Goal: Navigation & Orientation: Find specific page/section

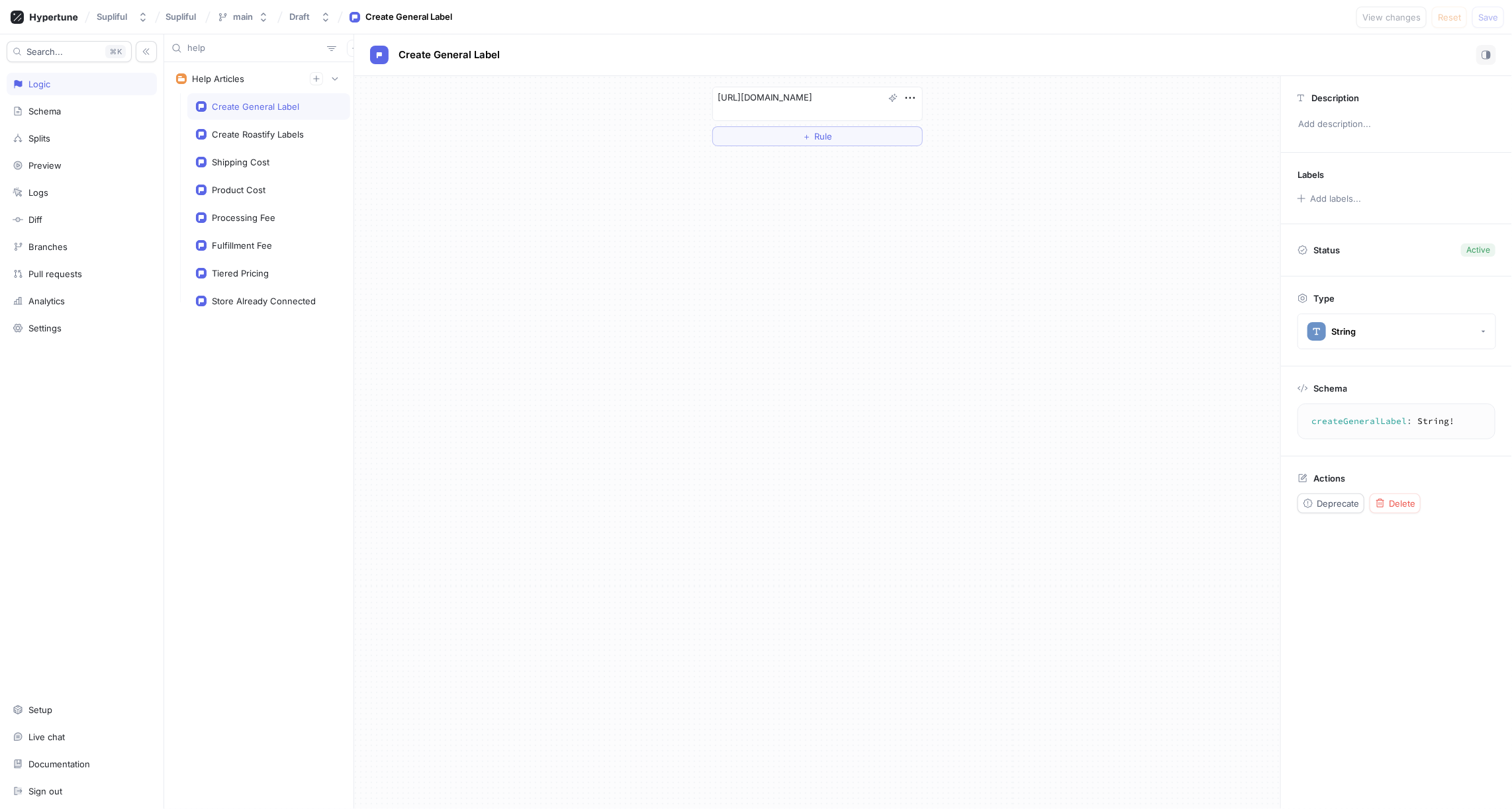
type textarea "x"
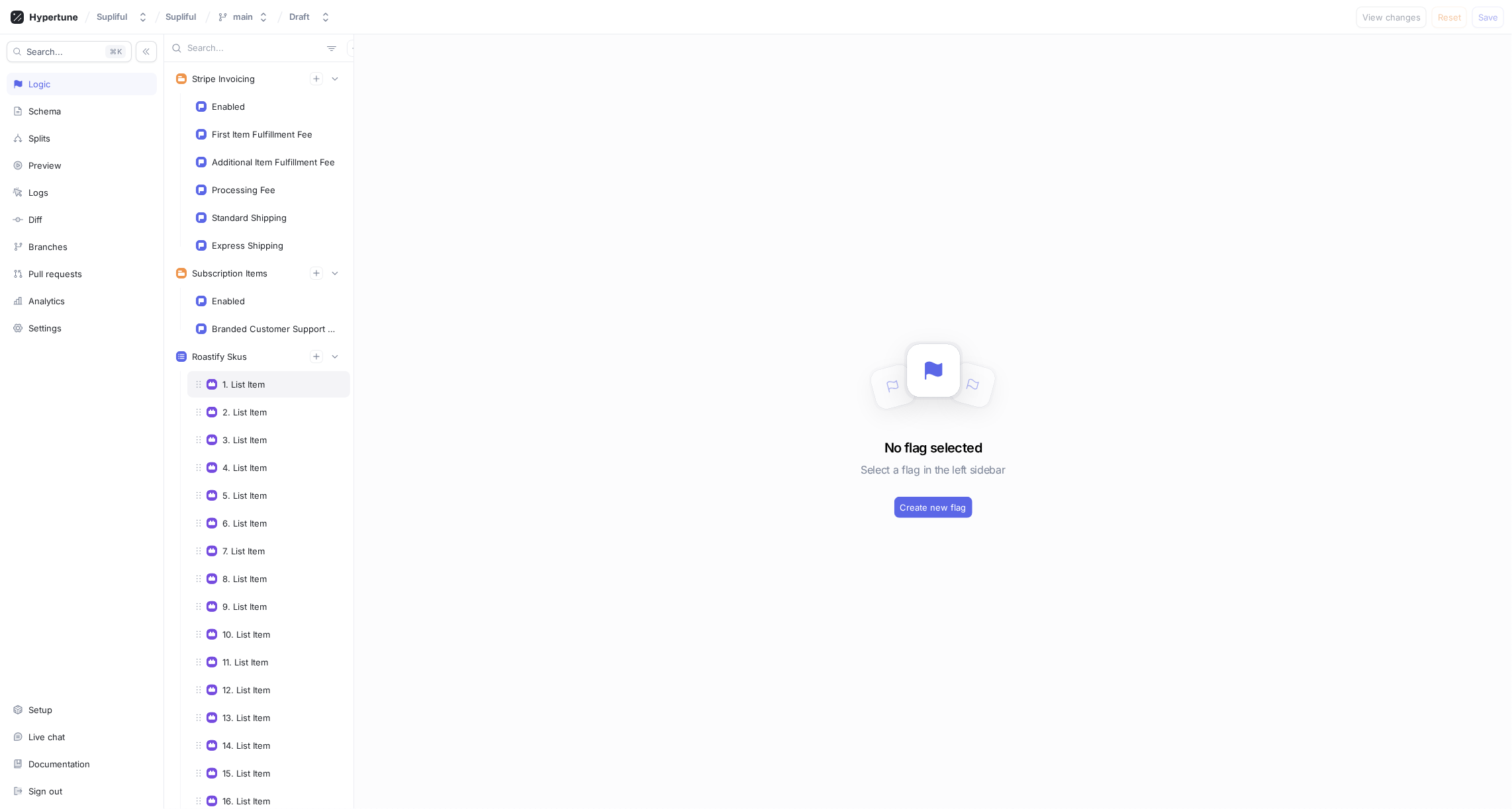
click at [249, 379] on div "1. List Item" at bounding box center [244, 384] width 43 height 10
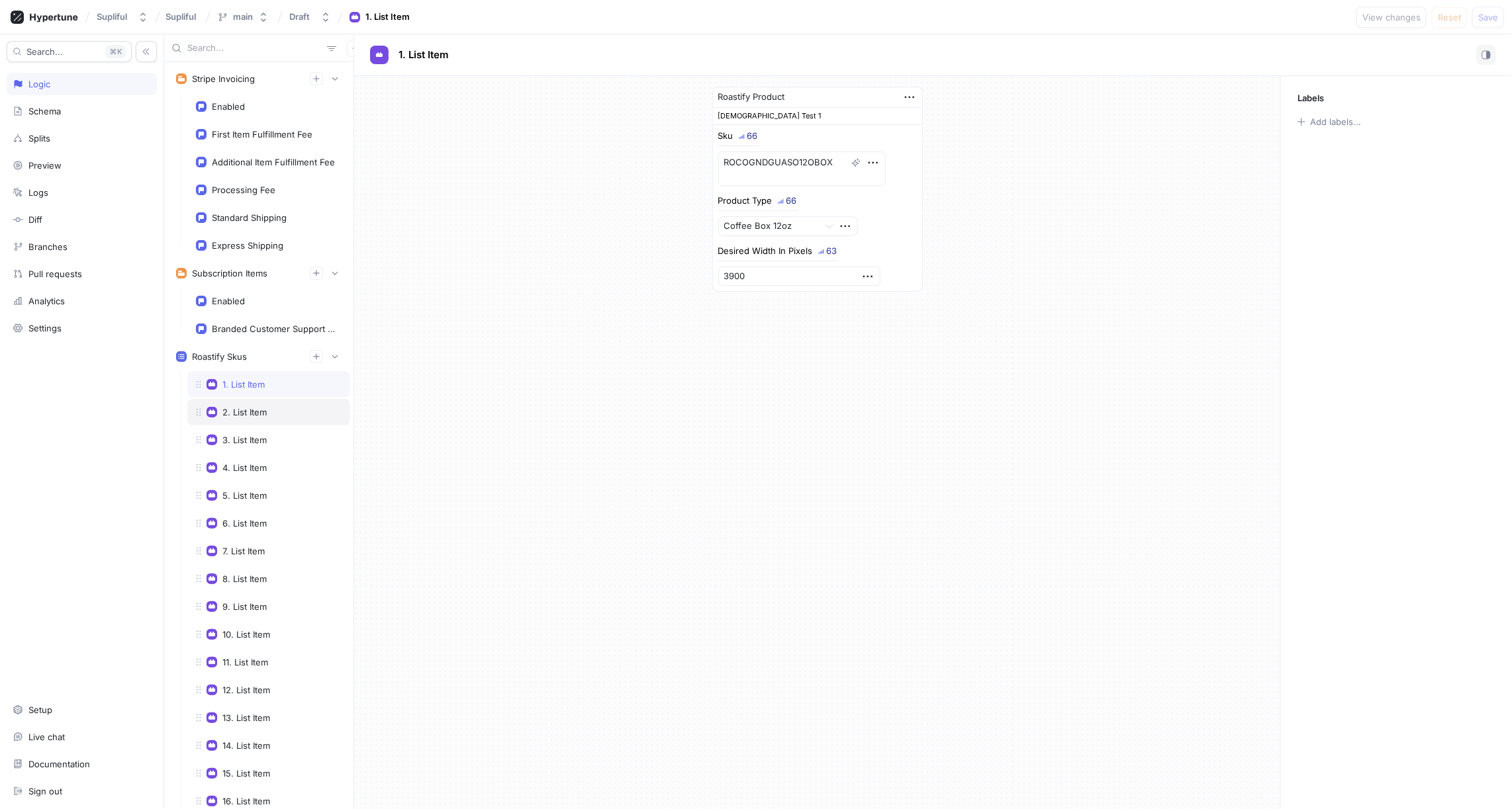
click at [246, 411] on div "2. List Item" at bounding box center [269, 412] width 163 height 27
click at [253, 426] on div "3. List Item" at bounding box center [269, 440] width 163 height 27
click at [253, 455] on div "4. List Item" at bounding box center [269, 468] width 163 height 27
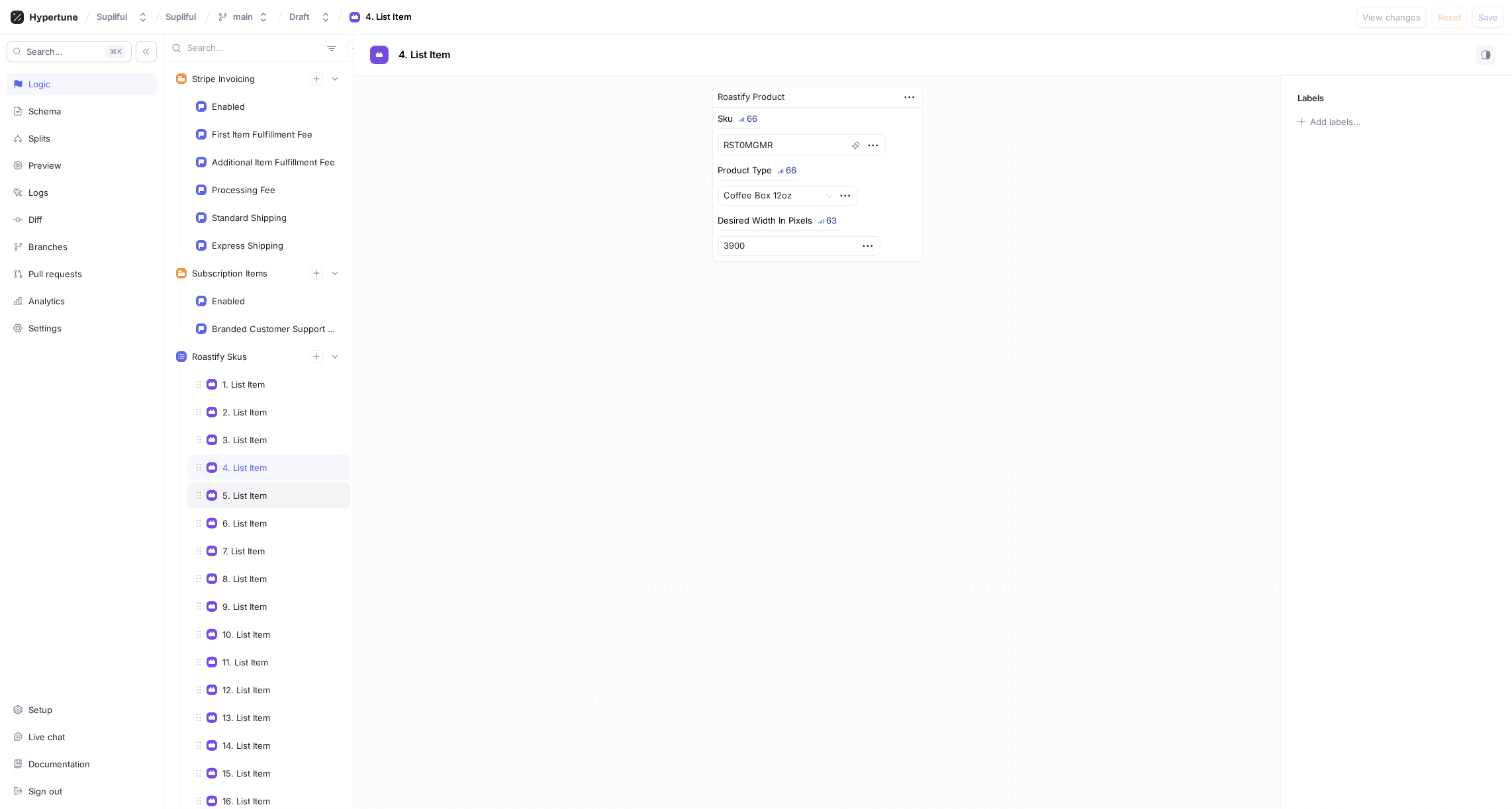
click at [252, 490] on div "5. List Item" at bounding box center [245, 495] width 45 height 10
click at [253, 518] on div "6. List Item" at bounding box center [245, 523] width 45 height 10
click at [253, 546] on div "7. List Item" at bounding box center [244, 551] width 43 height 10
click at [255, 574] on div "8. List Item" at bounding box center [245, 579] width 45 height 10
click at [252, 602] on div "9. List Item" at bounding box center [245, 606] width 45 height 10
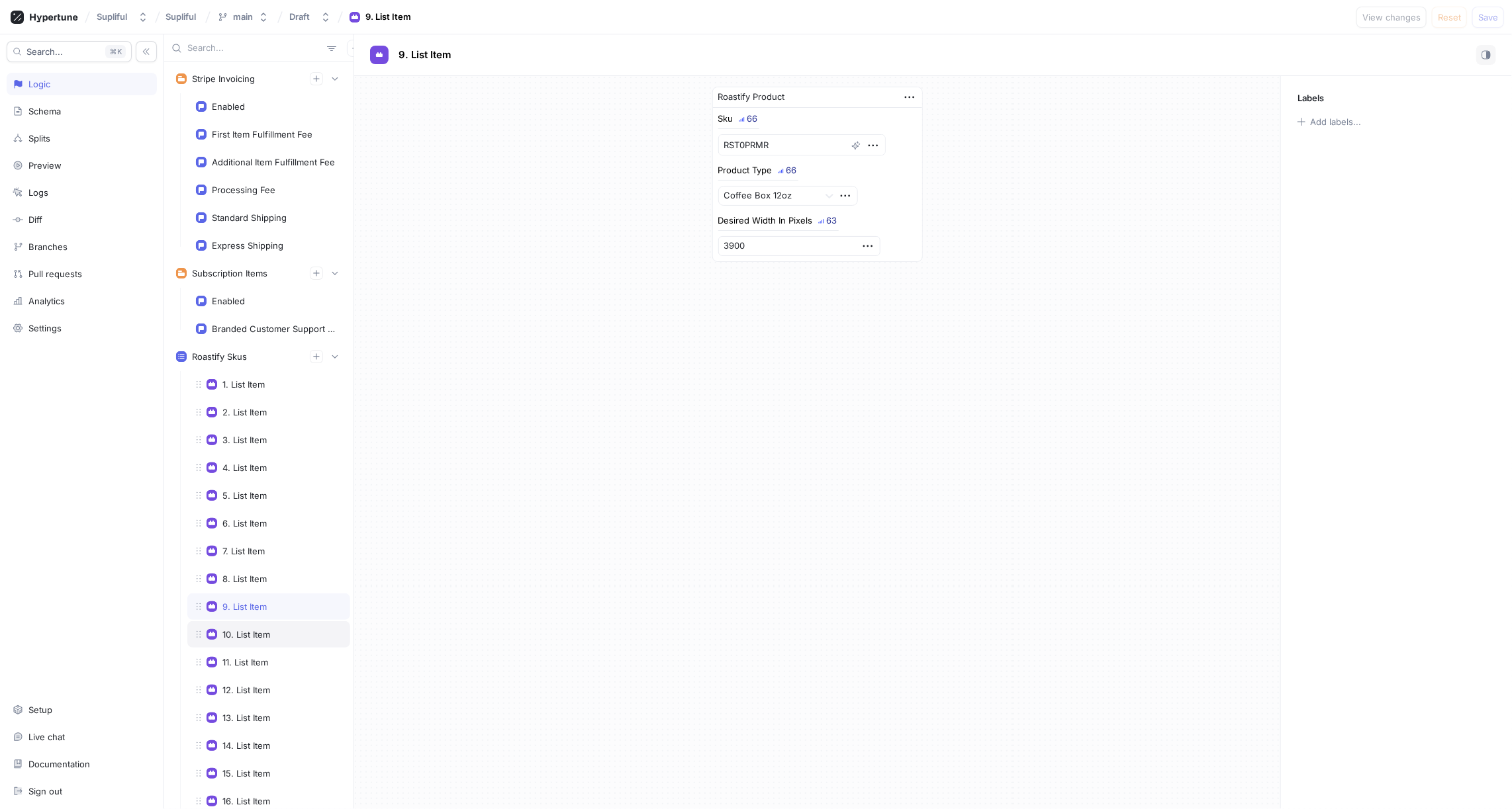
click at [253, 622] on div "10. List Item" at bounding box center [269, 635] width 163 height 27
click at [253, 649] on div "11. List Item" at bounding box center [269, 662] width 163 height 27
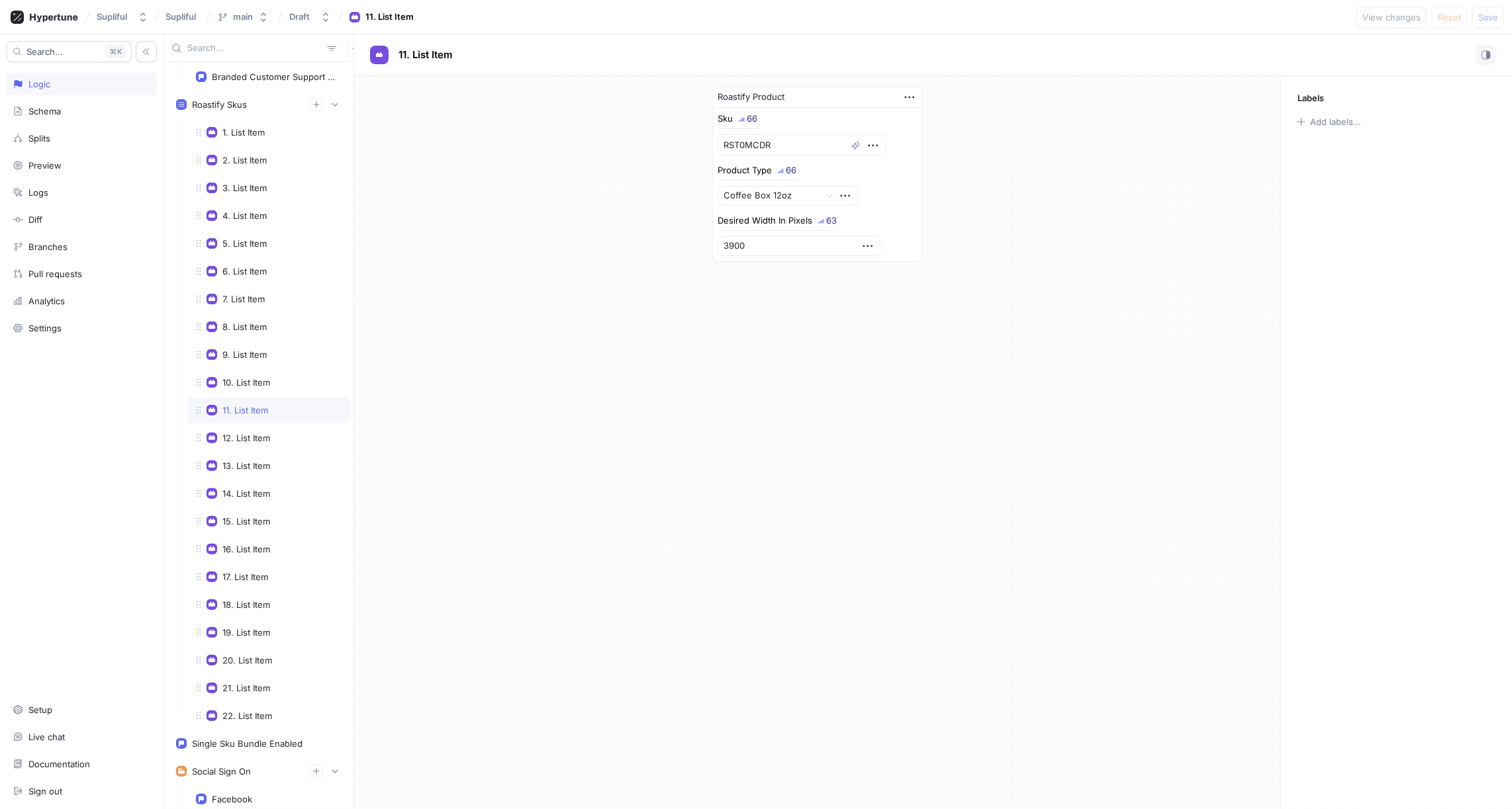
scroll to position [312, 0]
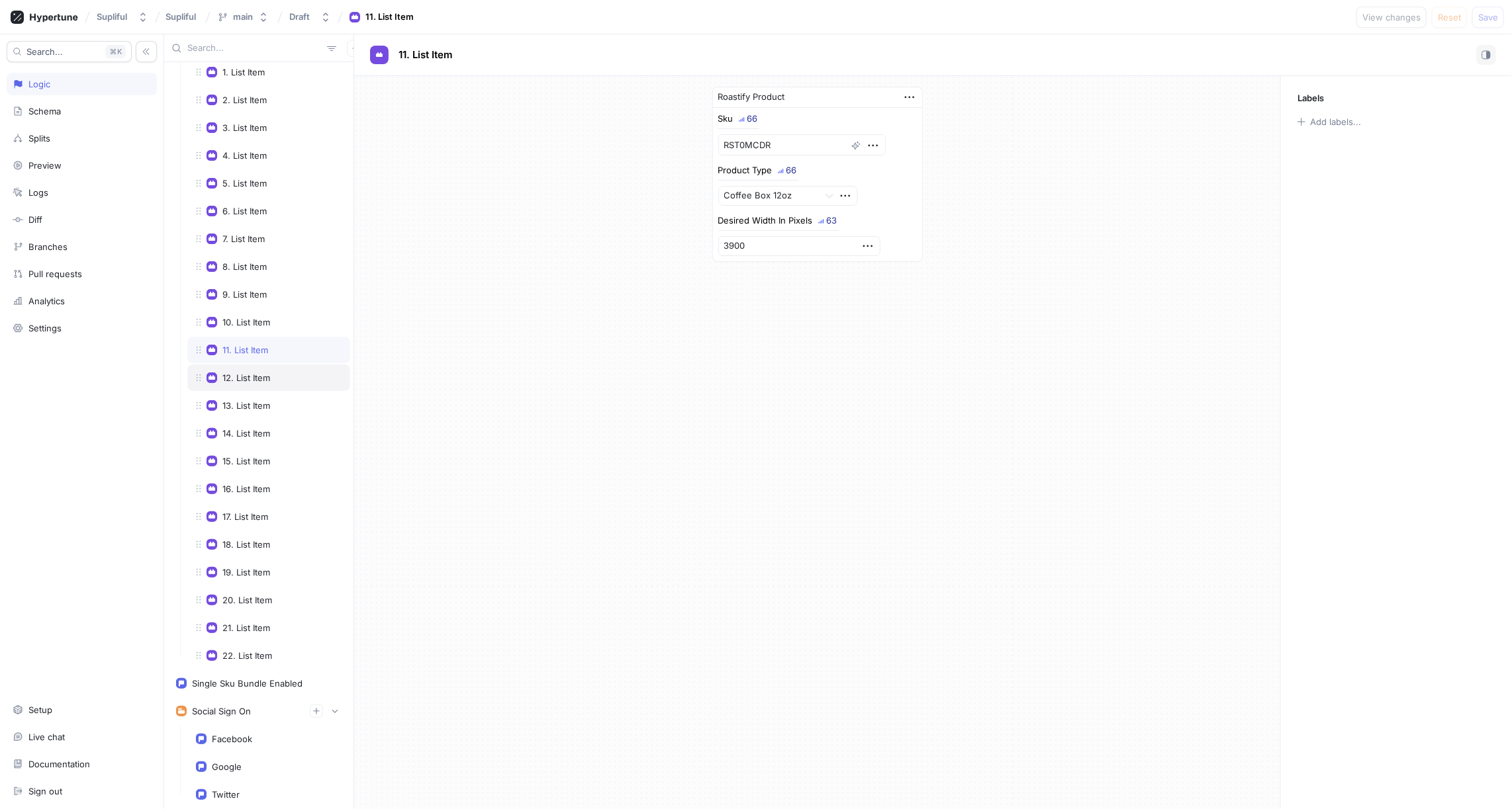
click at [261, 372] on div "12. List Item" at bounding box center [247, 377] width 48 height 10
click at [262, 401] on div "13. List Item" at bounding box center [247, 405] width 48 height 10
click at [262, 428] on div "14. List Item" at bounding box center [247, 433] width 48 height 10
click at [262, 448] on div "15. List Item" at bounding box center [269, 462] width 163 height 27
click at [262, 483] on div "16. List Item" at bounding box center [247, 488] width 48 height 10
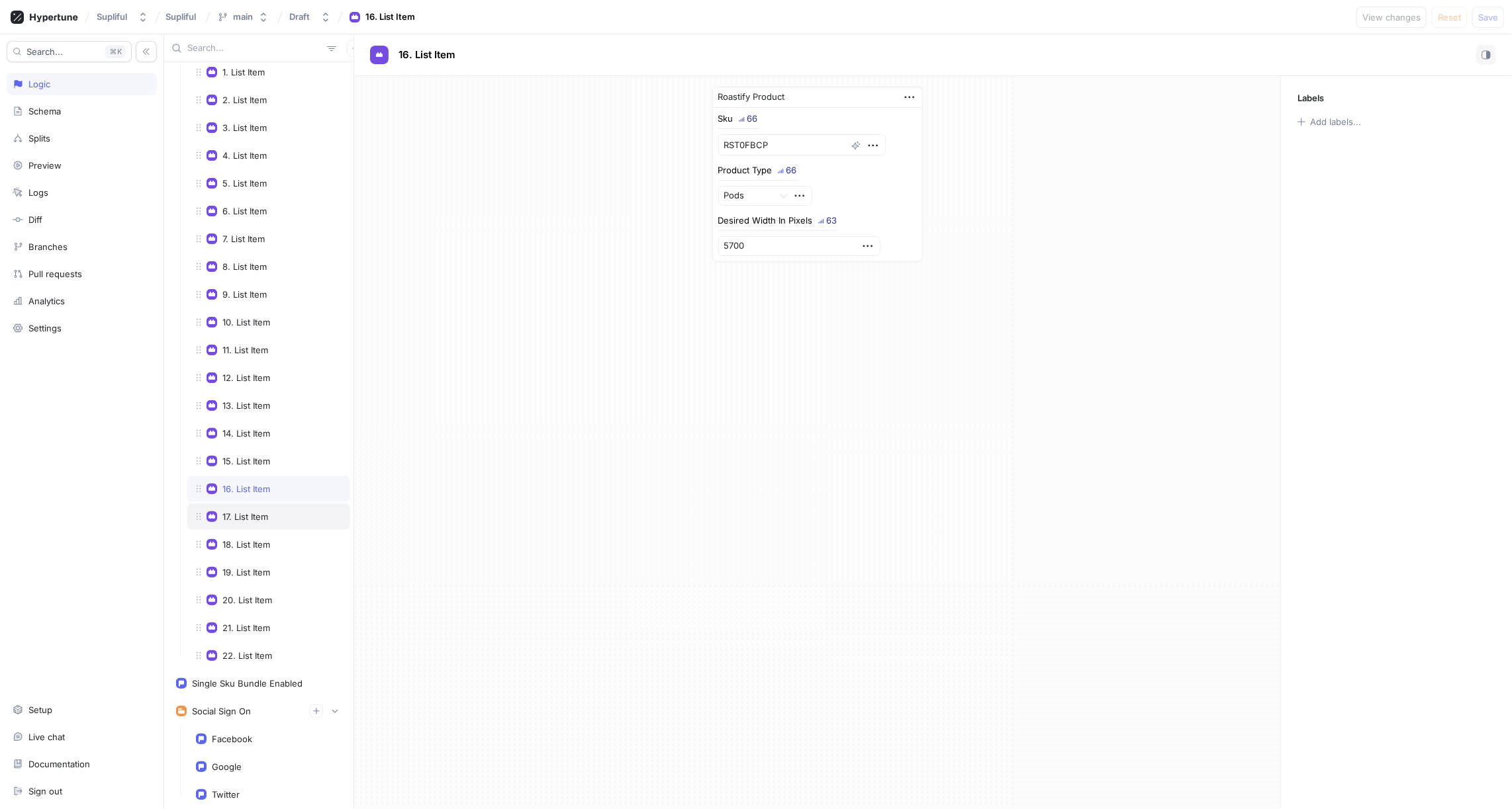
click at [262, 511] on div "17. List Item" at bounding box center [246, 516] width 46 height 10
click at [262, 540] on div "18. List Item" at bounding box center [247, 544] width 48 height 10
click at [263, 567] on div "19. List Item" at bounding box center [247, 572] width 48 height 10
click at [263, 595] on div "20. List Item" at bounding box center [248, 600] width 50 height 10
click at [262, 622] on div "21. List Item" at bounding box center [247, 627] width 48 height 10
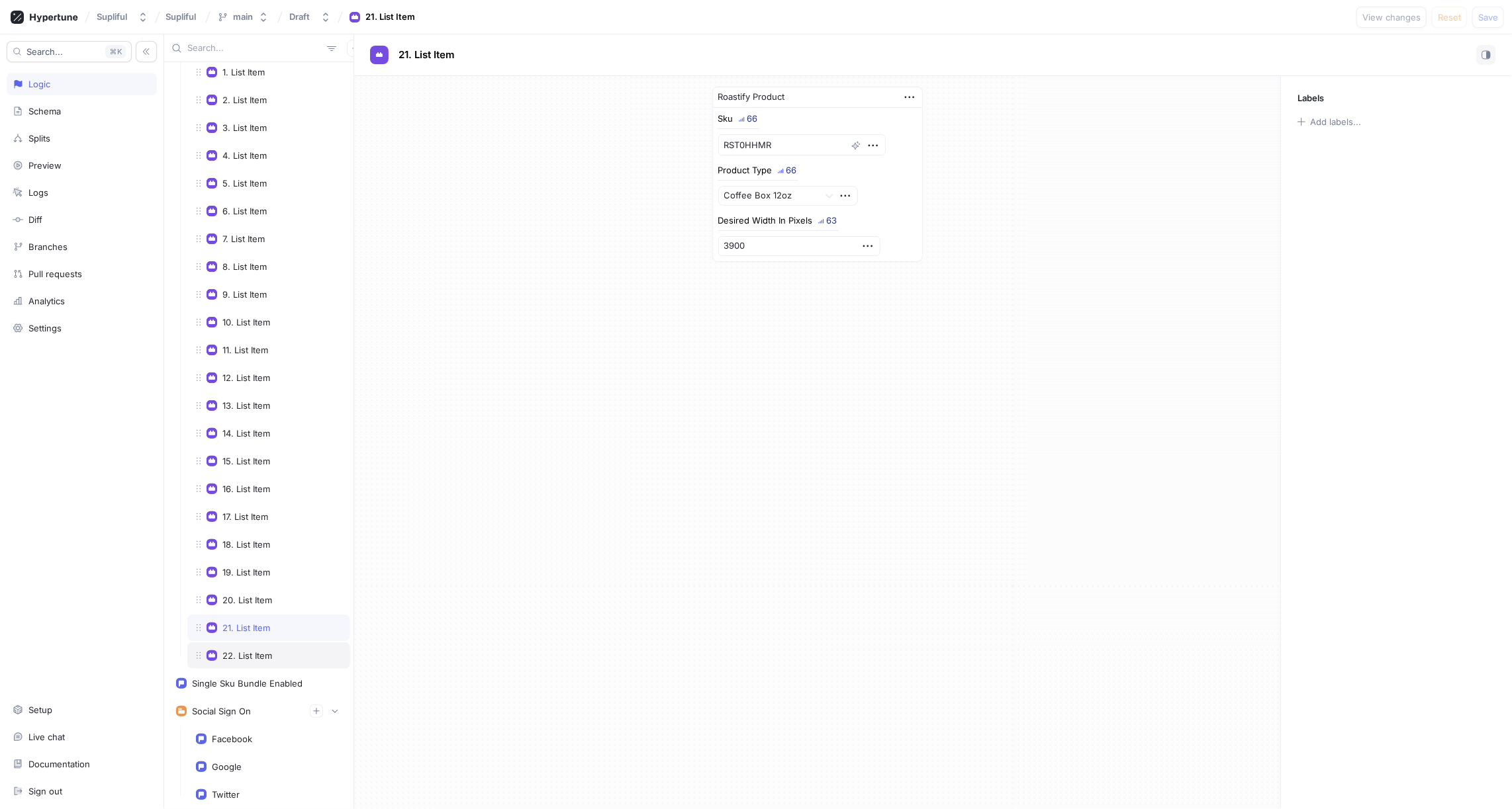
click at [264, 651] on div "22. List Item" at bounding box center [248, 656] width 50 height 10
type textarea "x"
